Goal: Information Seeking & Learning: Learn about a topic

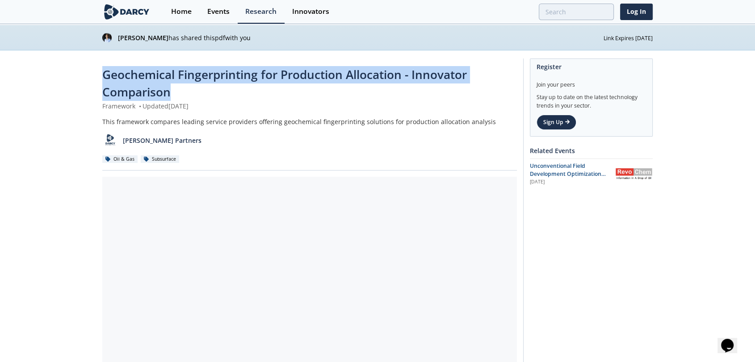
drag, startPoint x: 181, startPoint y: 96, endPoint x: 90, endPoint y: 64, distance: 96.8
click at [90, 64] on div "Geochemical Fingerprinting for Production Allocation - Innovator Comparison Fra…" at bounding box center [377, 345] width 755 height 591
copy span "Geochemical Fingerprinting for Production Allocation - Innovator Comparison"
